Goal: Find specific page/section: Find specific page/section

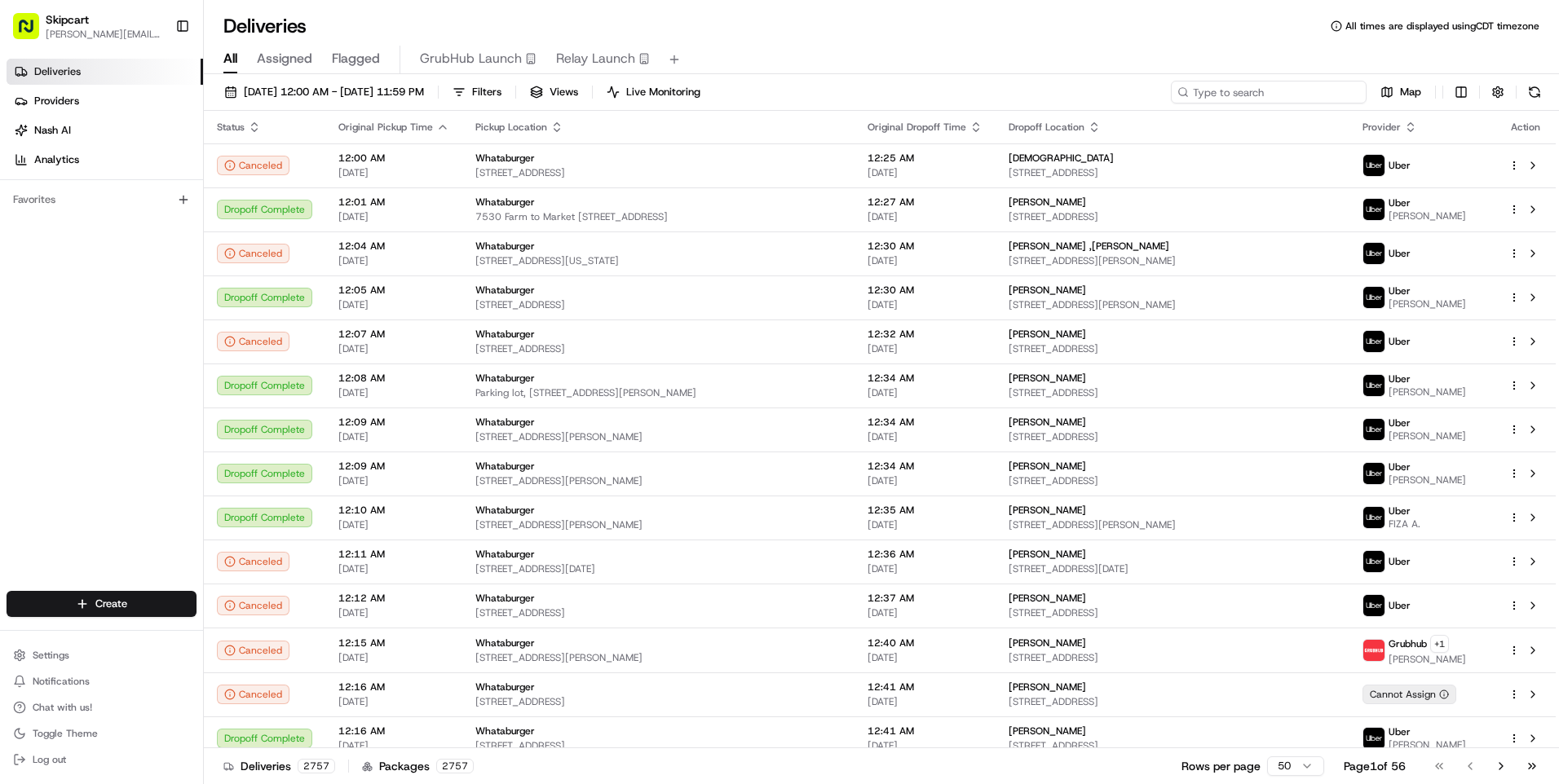
click at [1278, 86] on input at bounding box center [1269, 92] width 195 height 22
click at [1265, 94] on input at bounding box center [1269, 92] width 195 height 22
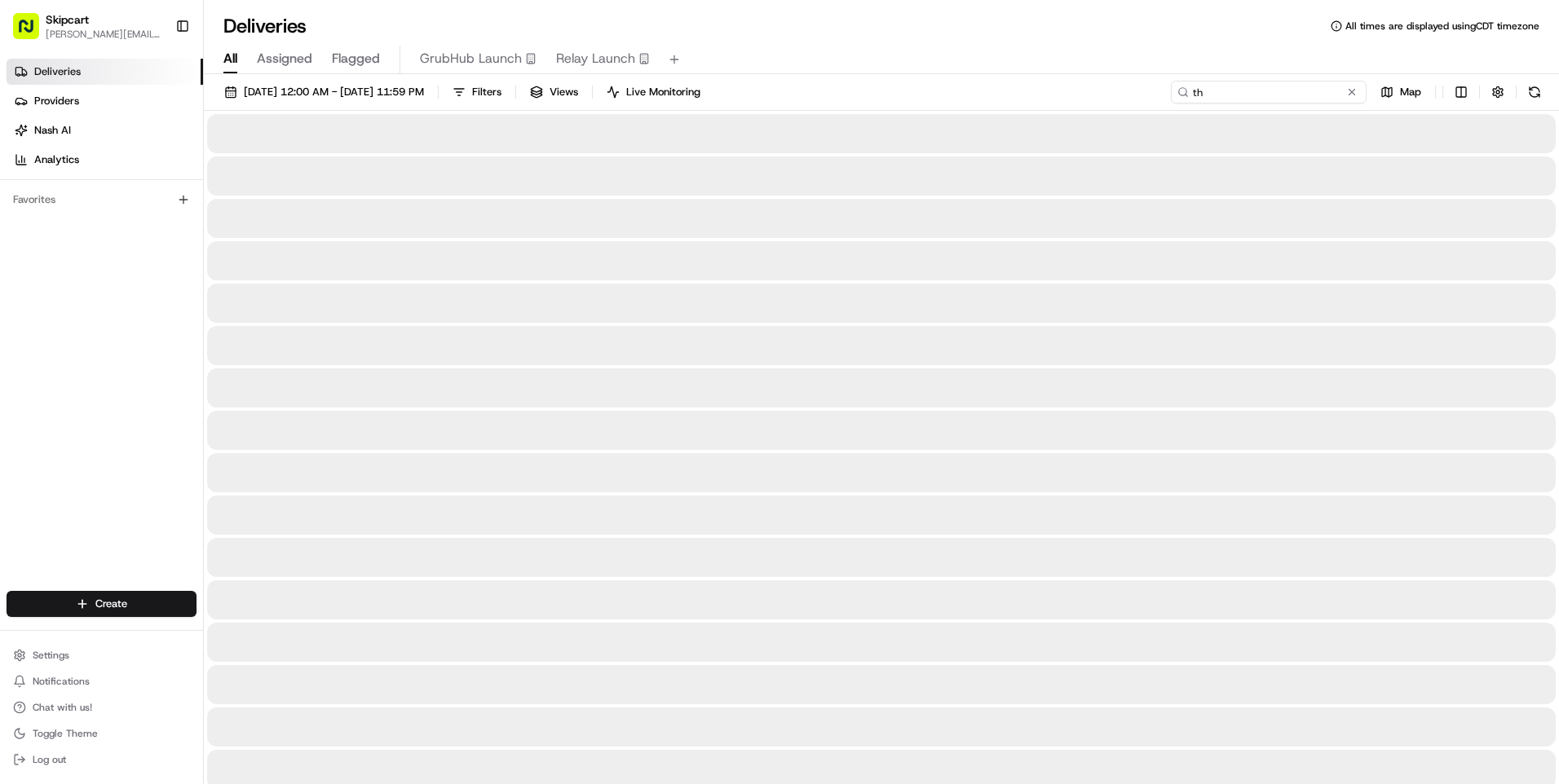
type input "t"
